Goal: Task Accomplishment & Management: Use online tool/utility

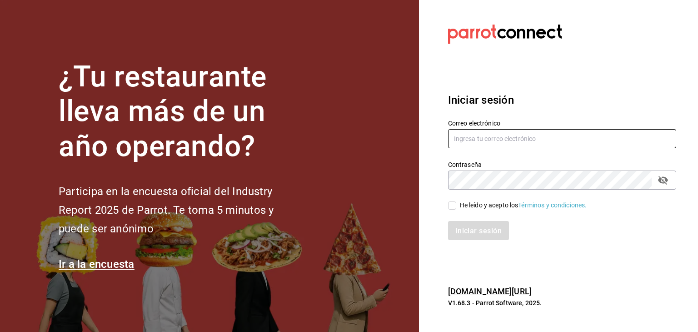
type input "[EMAIL_ADDRESS][DOMAIN_NAME]"
click at [453, 205] on input "He leído y acepto los Términos y condiciones." at bounding box center [452, 205] width 8 height 8
checkbox input "true"
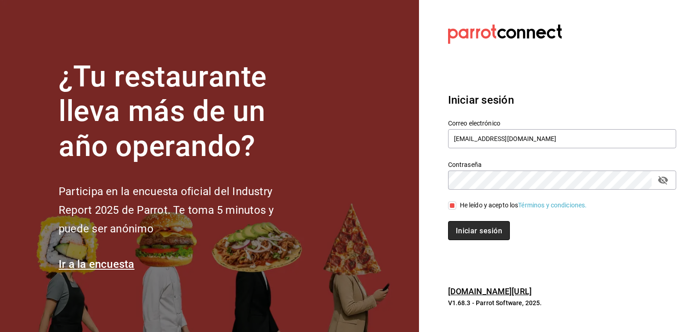
click at [469, 234] on font "Iniciar sesión" at bounding box center [479, 230] width 46 height 9
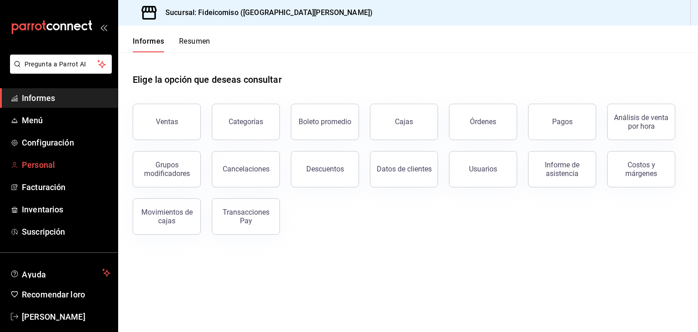
click at [53, 168] on font "Personal" at bounding box center [38, 165] width 33 height 10
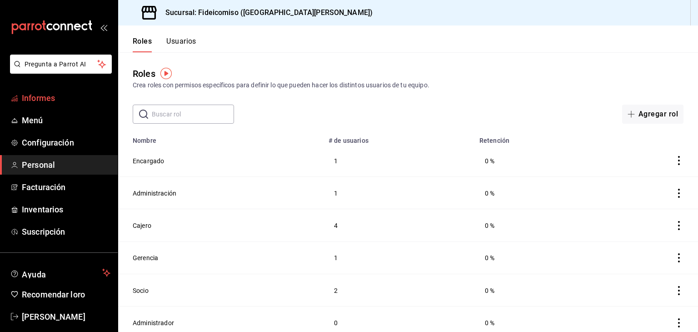
click at [65, 98] on span "Informes" at bounding box center [66, 98] width 89 height 12
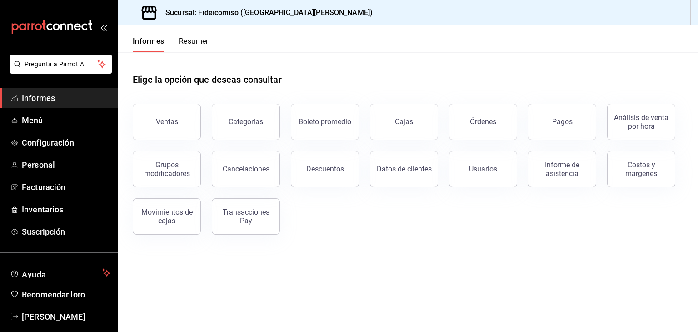
click at [191, 36] on font "Resumen" at bounding box center [194, 41] width 31 height 10
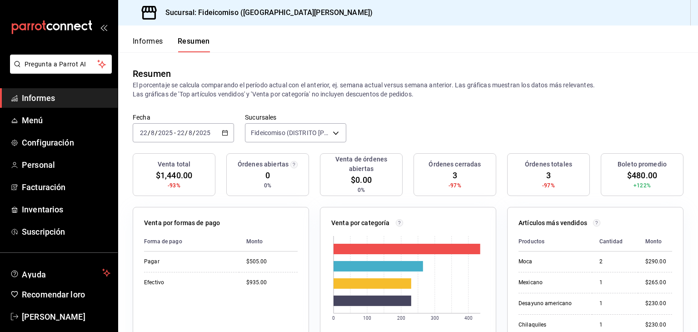
click at [48, 98] on font "Informes" at bounding box center [38, 98] width 33 height 10
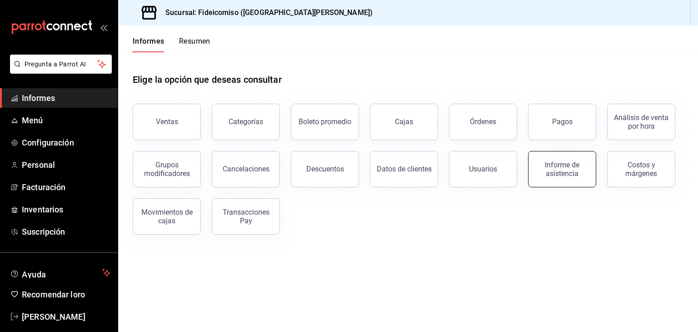
click at [534, 169] on button "Informe de asistencia" at bounding box center [562, 169] width 68 height 36
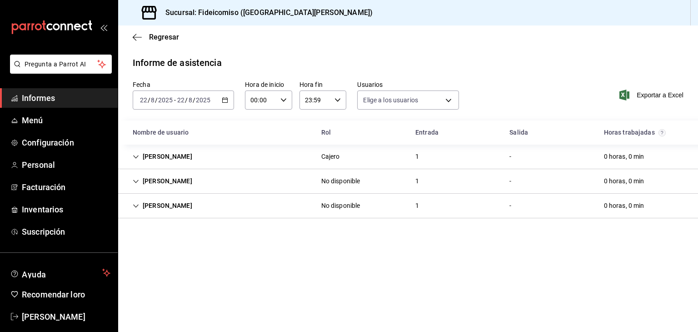
click at [228, 102] on div "2025-08-22 22 / 8 / 2025 - 2025-08-22 22 / 8 / 2025" at bounding box center [183, 99] width 101 height 19
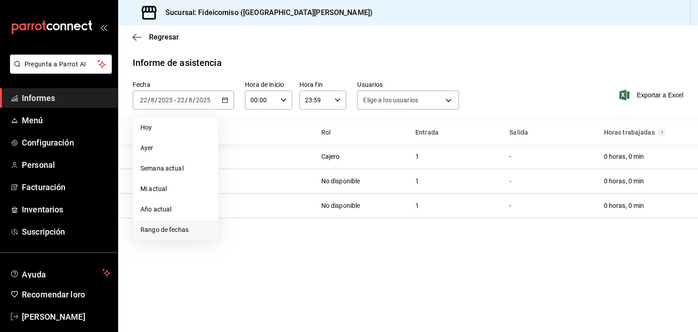
click at [154, 230] on font "Rango de fechas" at bounding box center [164, 229] width 48 height 7
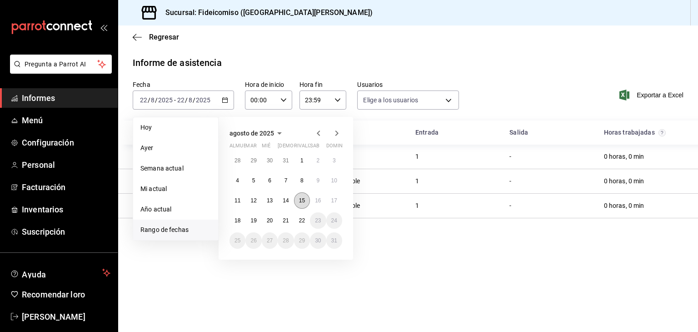
click at [300, 200] on font "15" at bounding box center [302, 200] width 6 height 6
click at [286, 220] on font "21" at bounding box center [286, 220] width 6 height 6
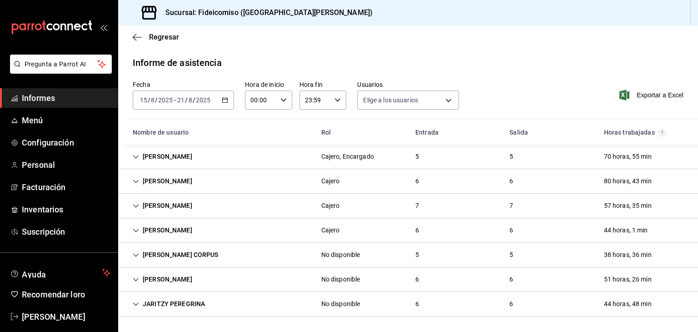
click at [151, 154] on div "[PERSON_NAME]" at bounding box center [162, 156] width 74 height 17
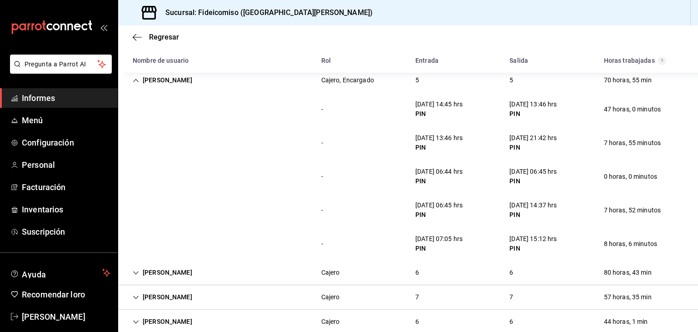
scroll to position [75, 0]
click at [145, 37] on span "Regresar" at bounding box center [156, 37] width 46 height 9
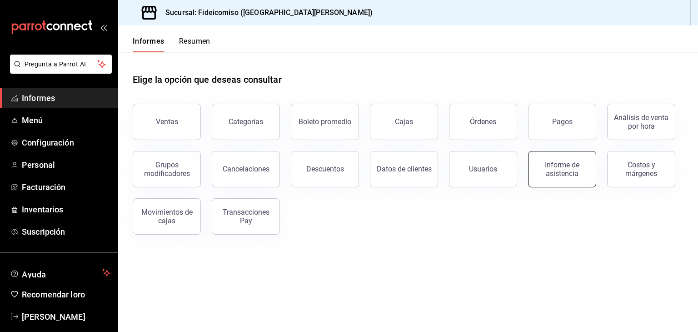
click at [558, 156] on button "Informe de asistencia" at bounding box center [562, 169] width 68 height 36
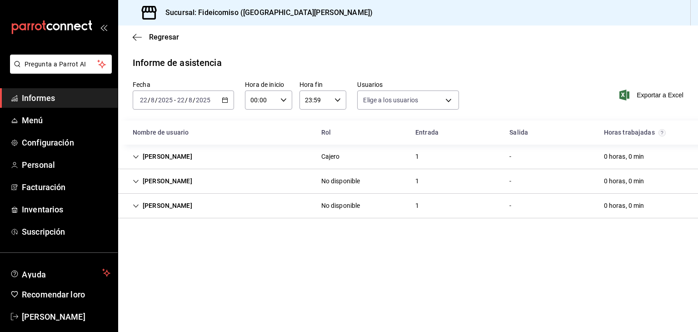
click at [225, 100] on icon "button" at bounding box center [225, 100] width 6 height 6
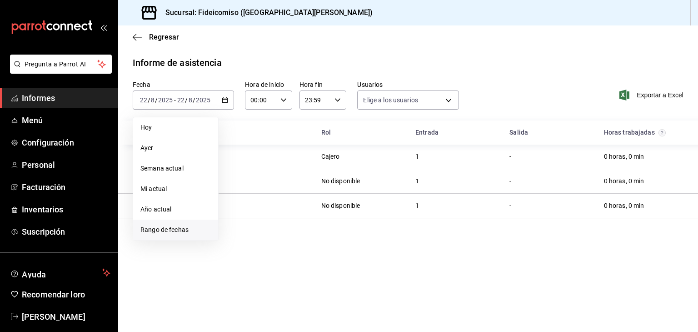
click at [166, 230] on font "Rango de fechas" at bounding box center [164, 229] width 48 height 7
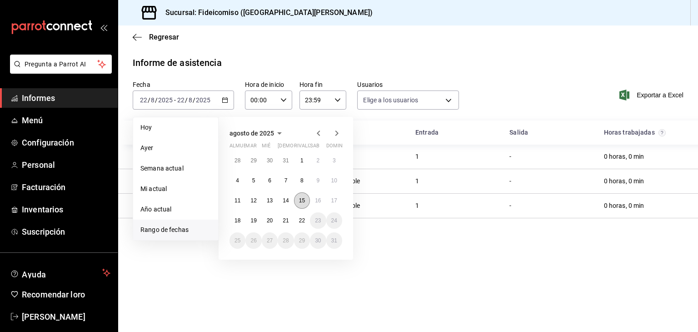
click at [300, 199] on font "15" at bounding box center [302, 200] width 6 height 6
click at [285, 219] on font "21" at bounding box center [286, 220] width 6 height 6
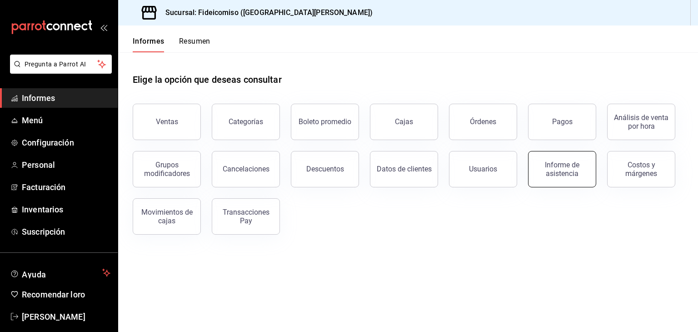
click at [555, 162] on font "Informe de asistencia" at bounding box center [562, 168] width 35 height 17
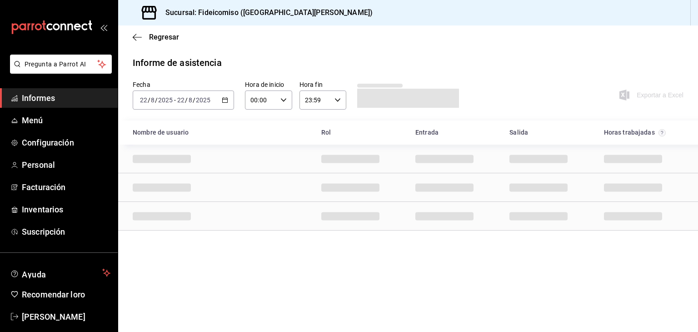
click at [225, 100] on icon "button" at bounding box center [225, 100] width 6 height 6
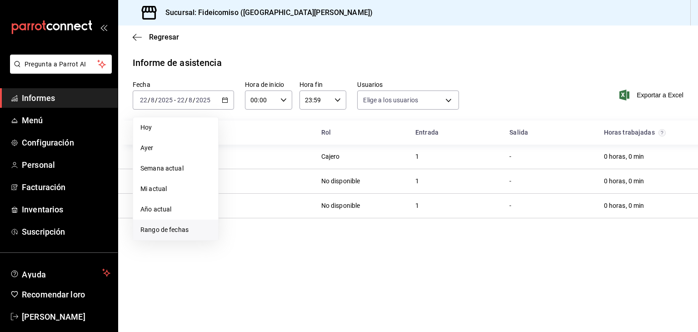
click at [179, 228] on font "Rango de fechas" at bounding box center [164, 229] width 48 height 7
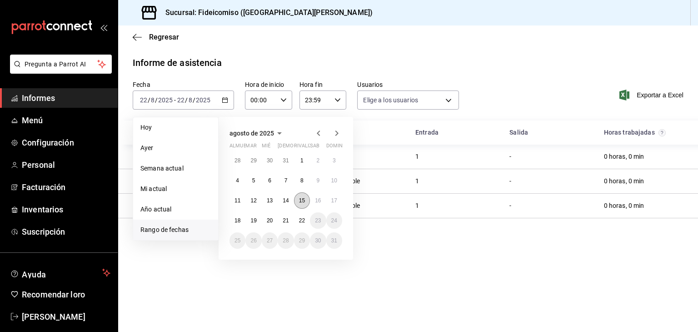
click at [301, 200] on font "15" at bounding box center [302, 200] width 6 height 6
click at [285, 222] on font "21" at bounding box center [286, 220] width 6 height 6
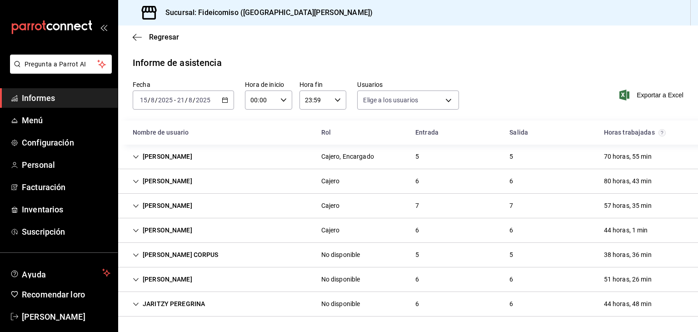
click at [623, 179] on div "80 horas, 43 min" at bounding box center [628, 181] width 62 height 17
